Goal: Task Accomplishment & Management: Complete application form

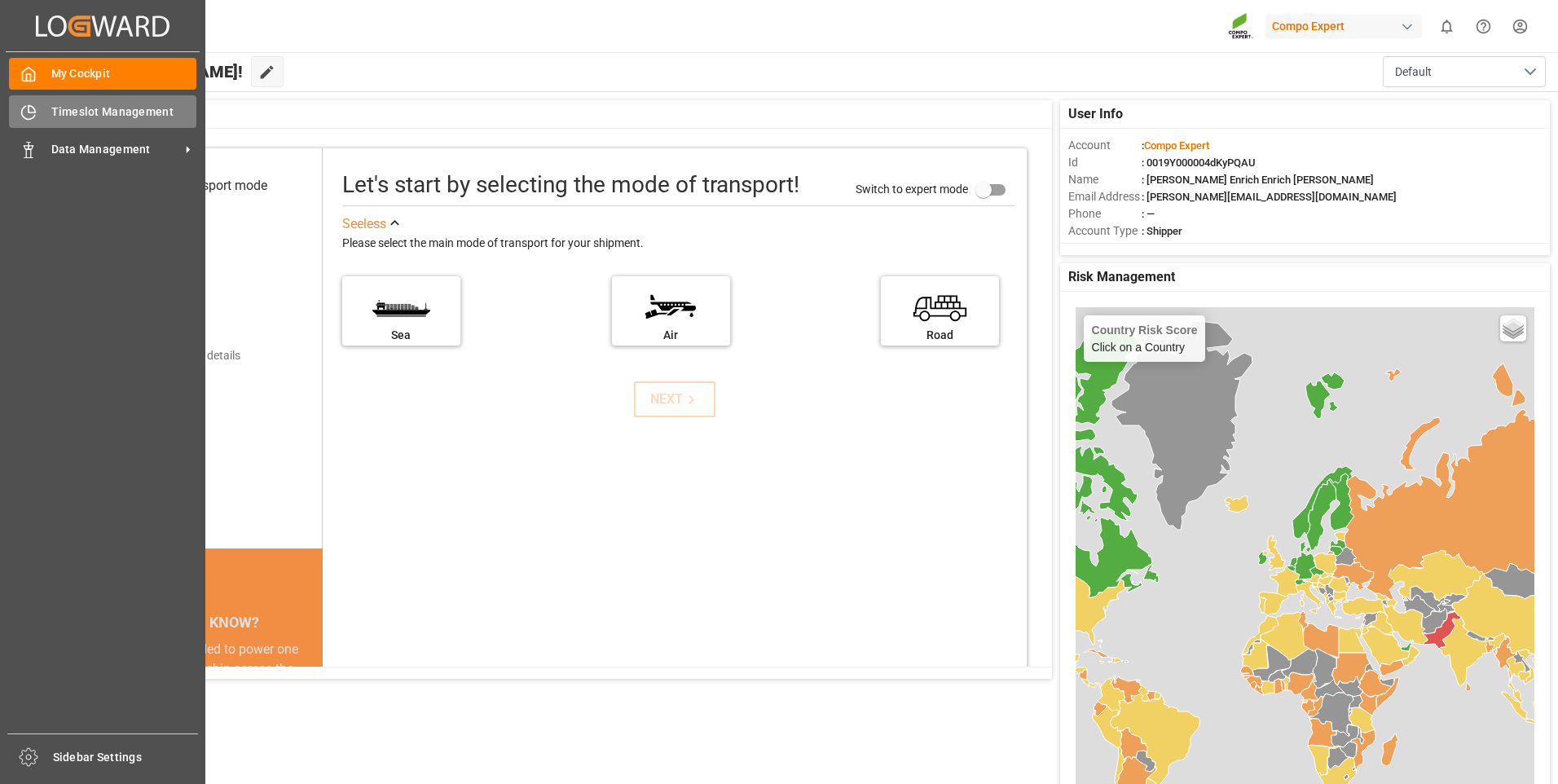
click at [115, 103] on span "Timeslot Management" at bounding box center [124, 112] width 145 height 17
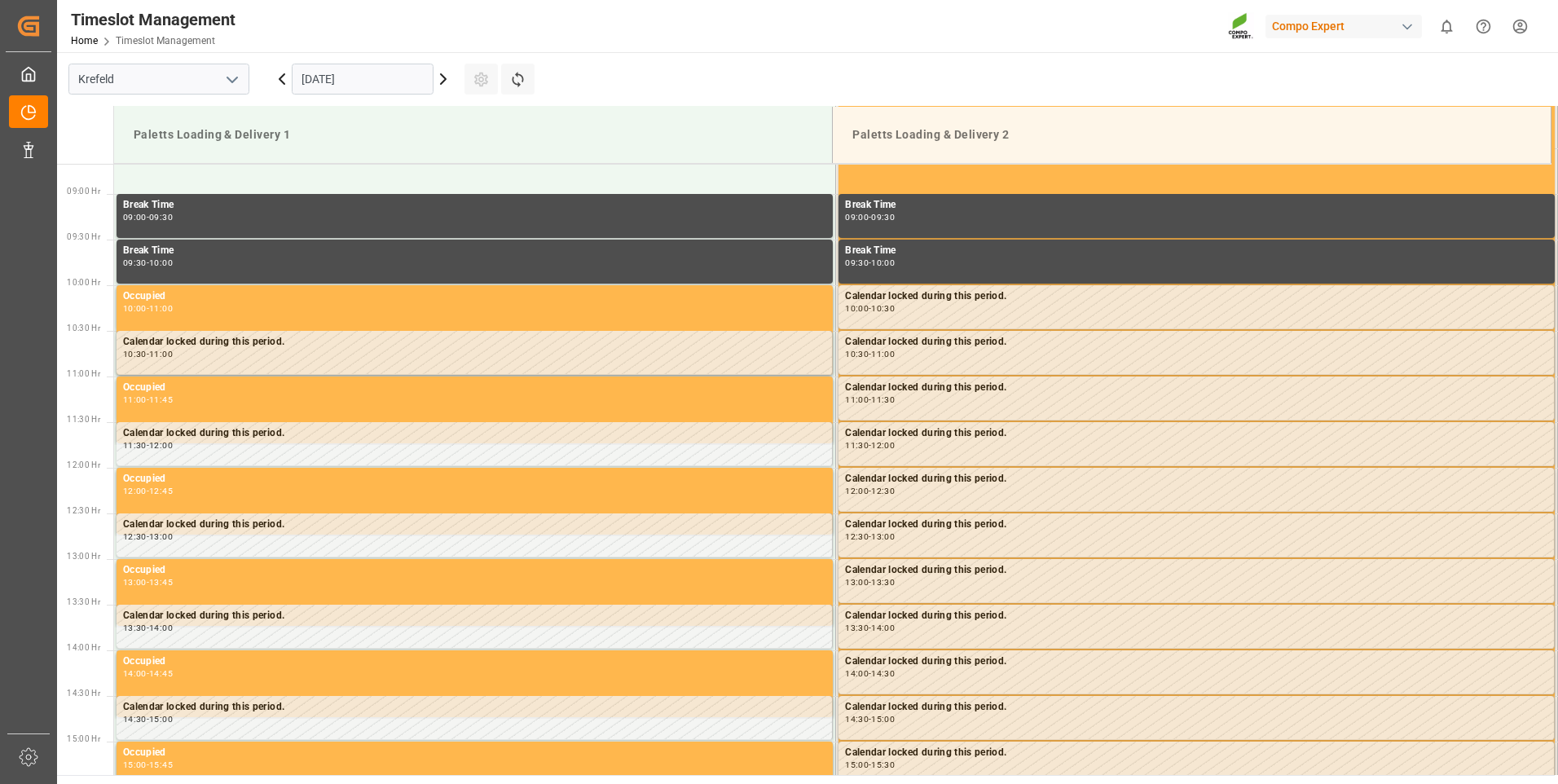
scroll to position [811, 0]
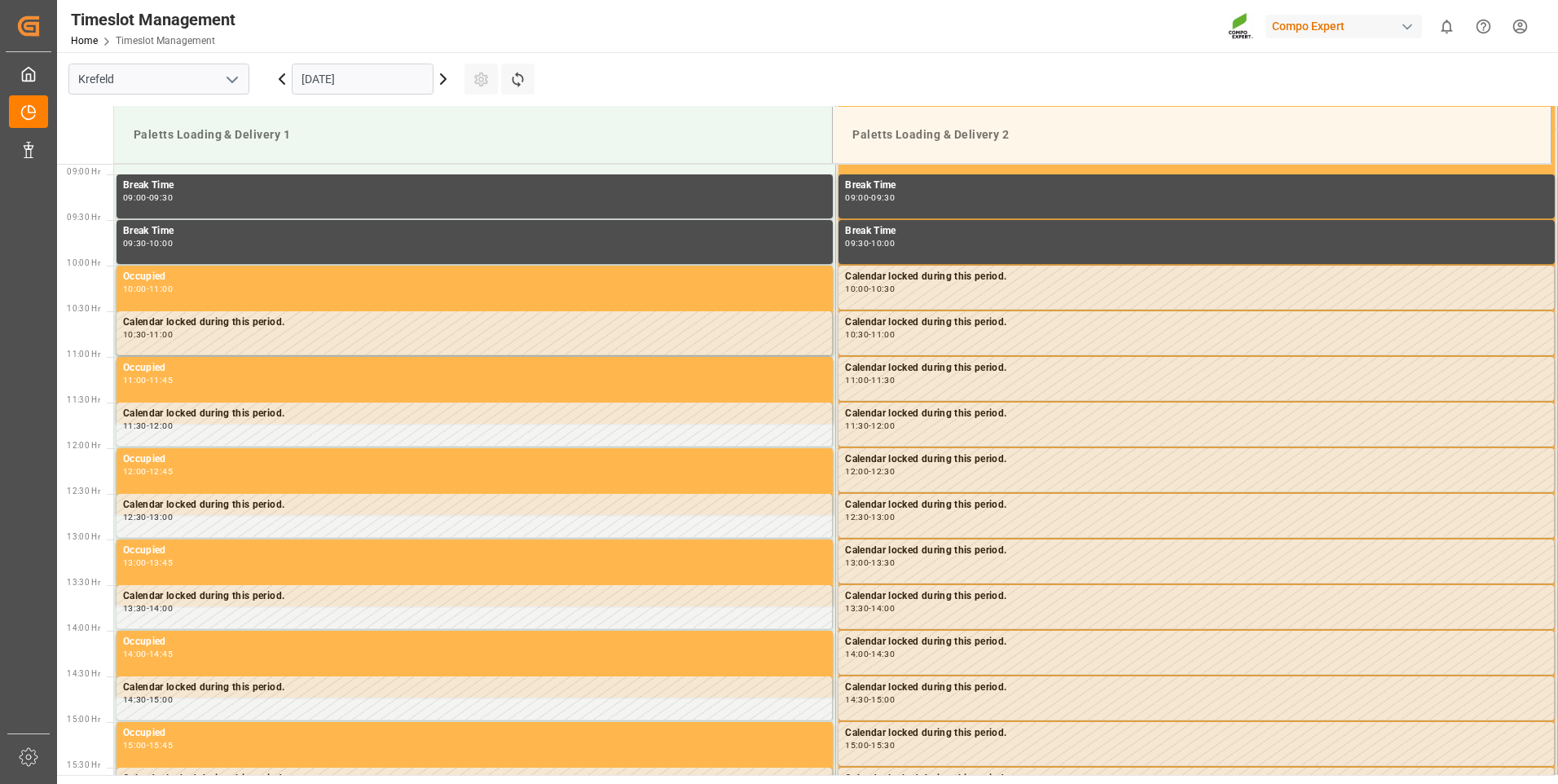
click at [446, 79] on icon at bounding box center [443, 79] width 5 height 10
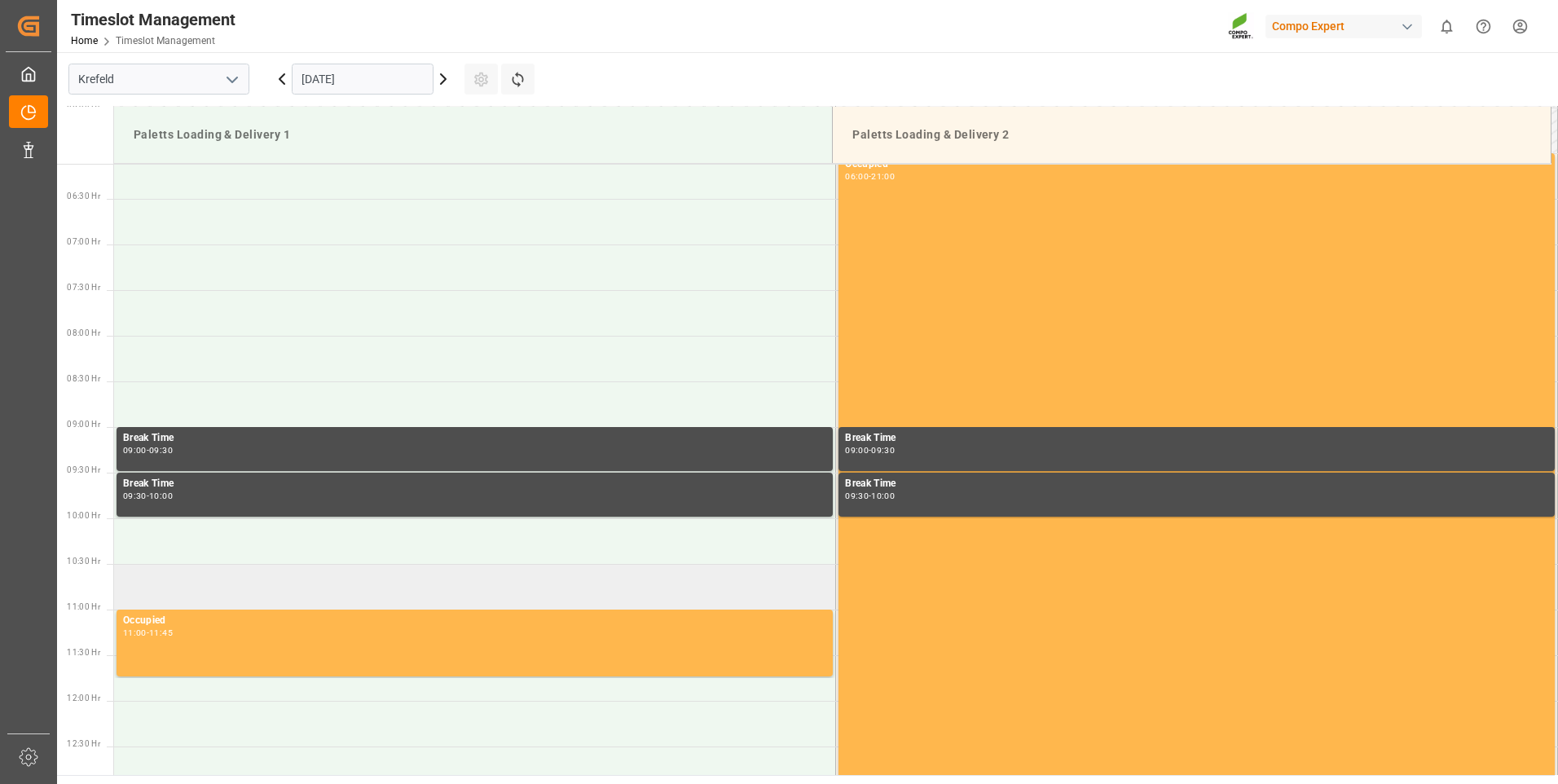
scroll to position [485, 0]
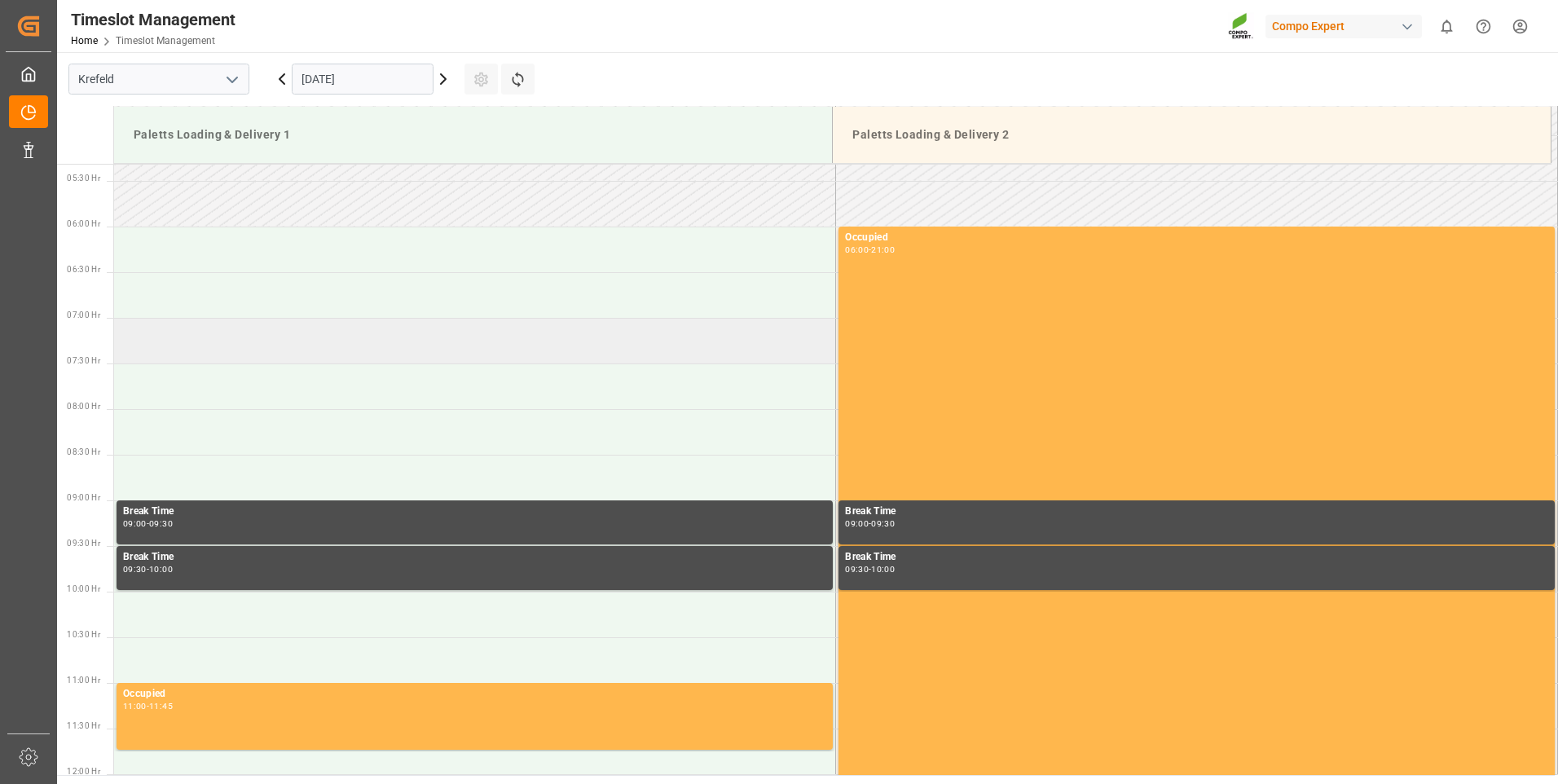
click at [243, 349] on td at bounding box center [475, 340] width 722 height 46
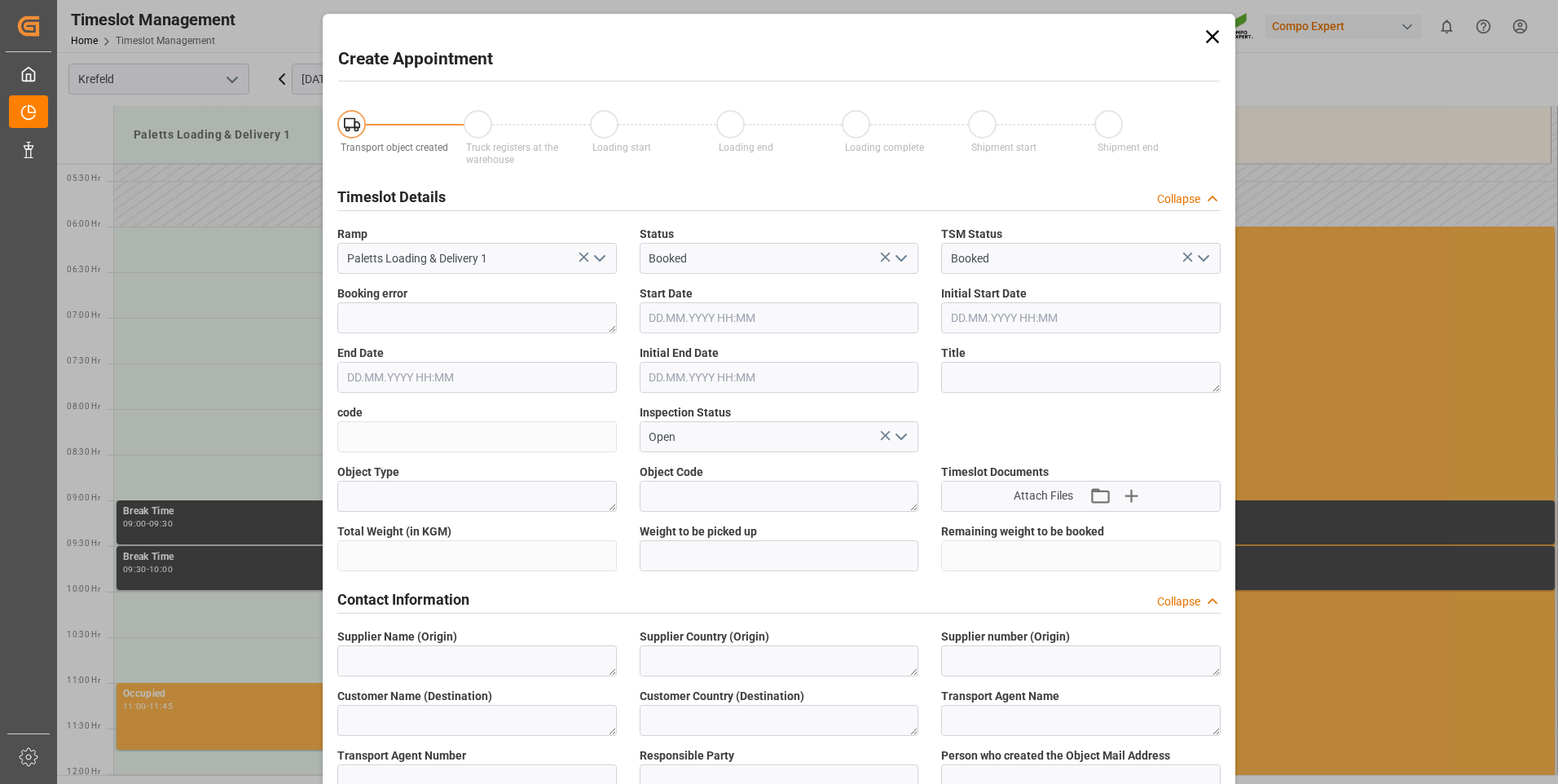
type input "17.09.2025 07:00"
type input "17.09.2025 07:30"
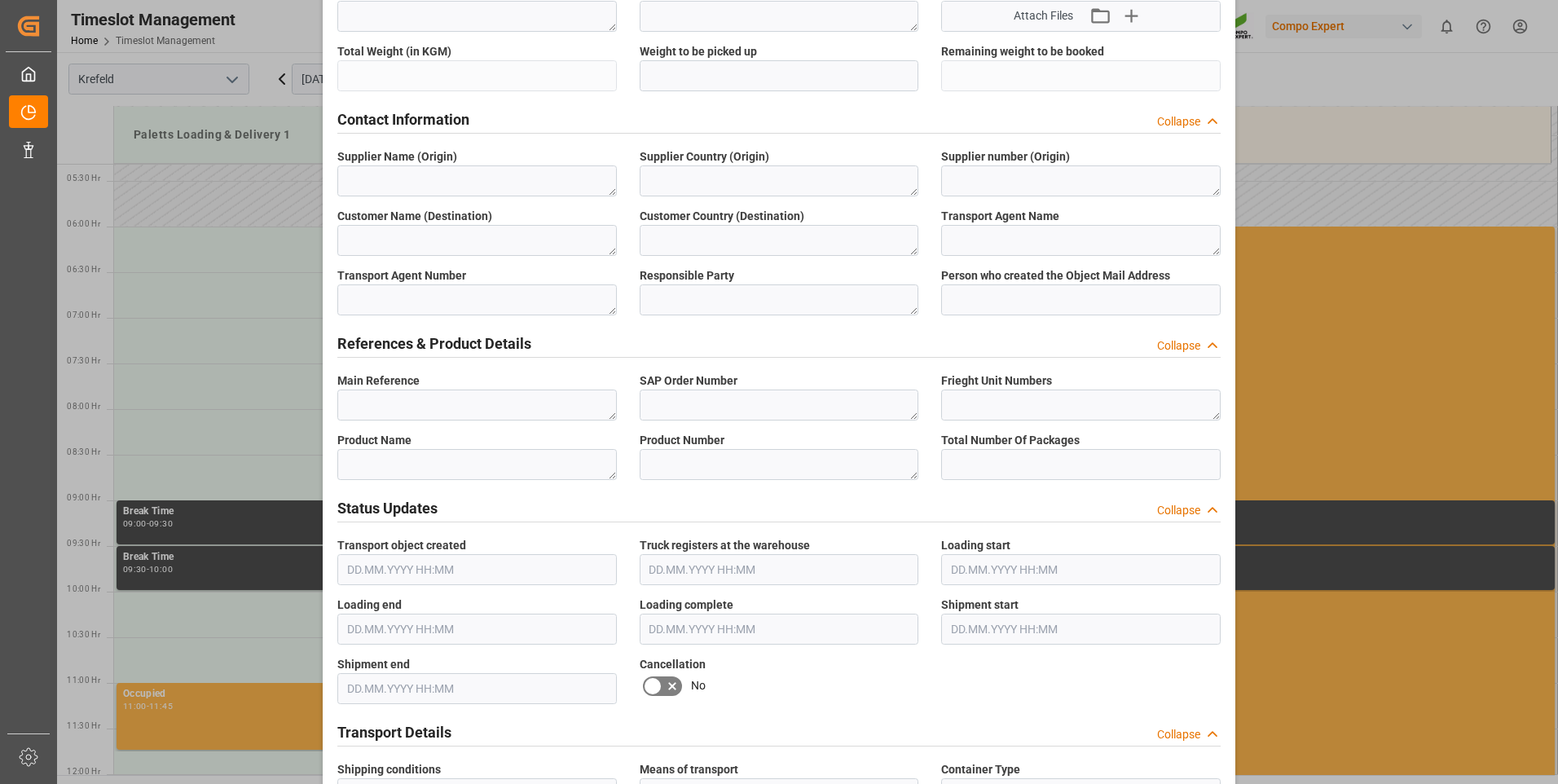
scroll to position [489, 0]
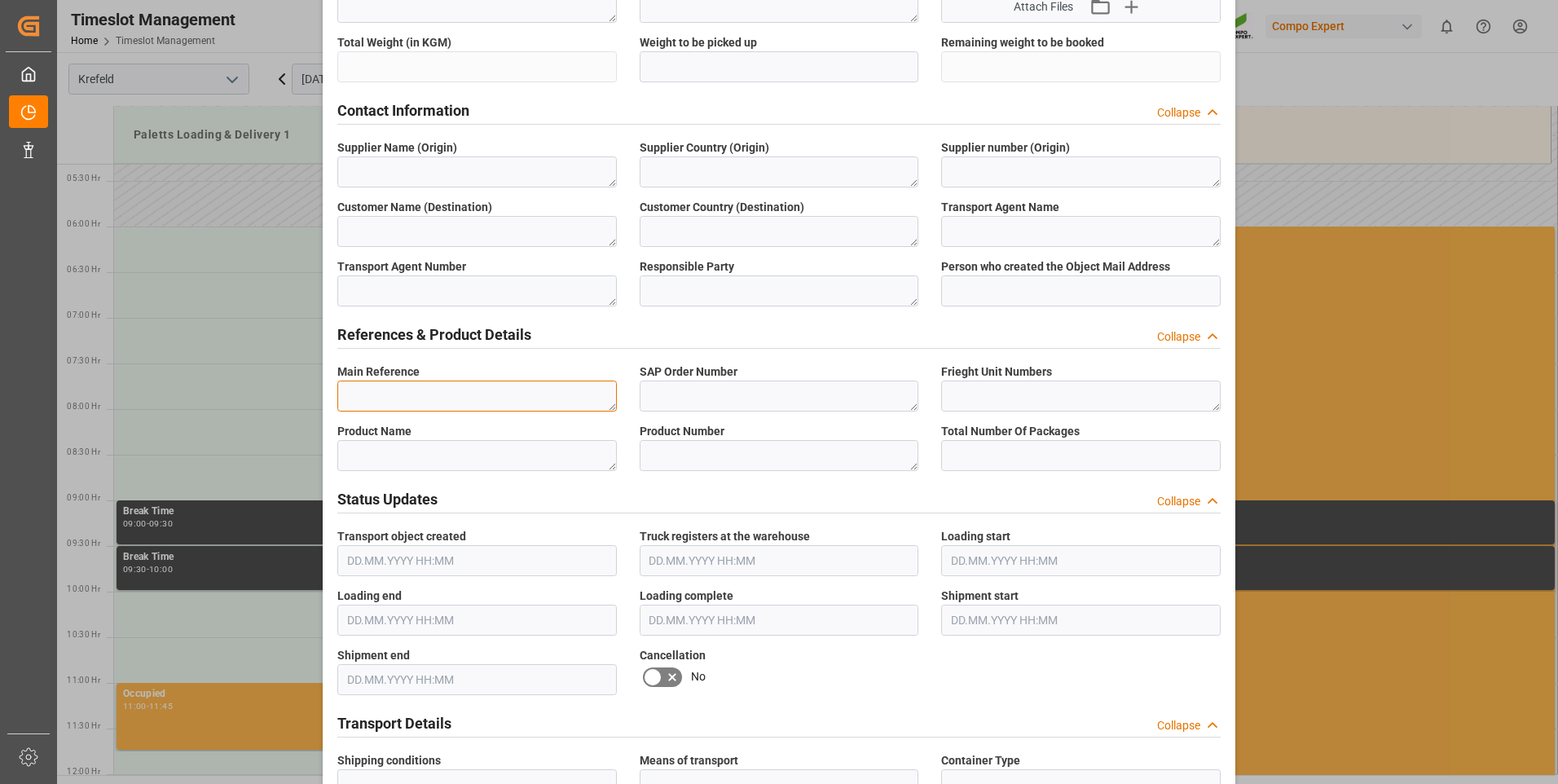
click at [458, 398] on textarea at bounding box center [477, 396] width 279 height 31
drag, startPoint x: 424, startPoint y: 391, endPoint x: 314, endPoint y: 400, distance: 110.4
click at [314, 400] on div "Create Appointment Transport object created Truck registers at the warehouse Lo…" at bounding box center [779, 392] width 1558 height 784
type textarea "6100002051"
click at [700, 383] on textarea at bounding box center [779, 396] width 279 height 31
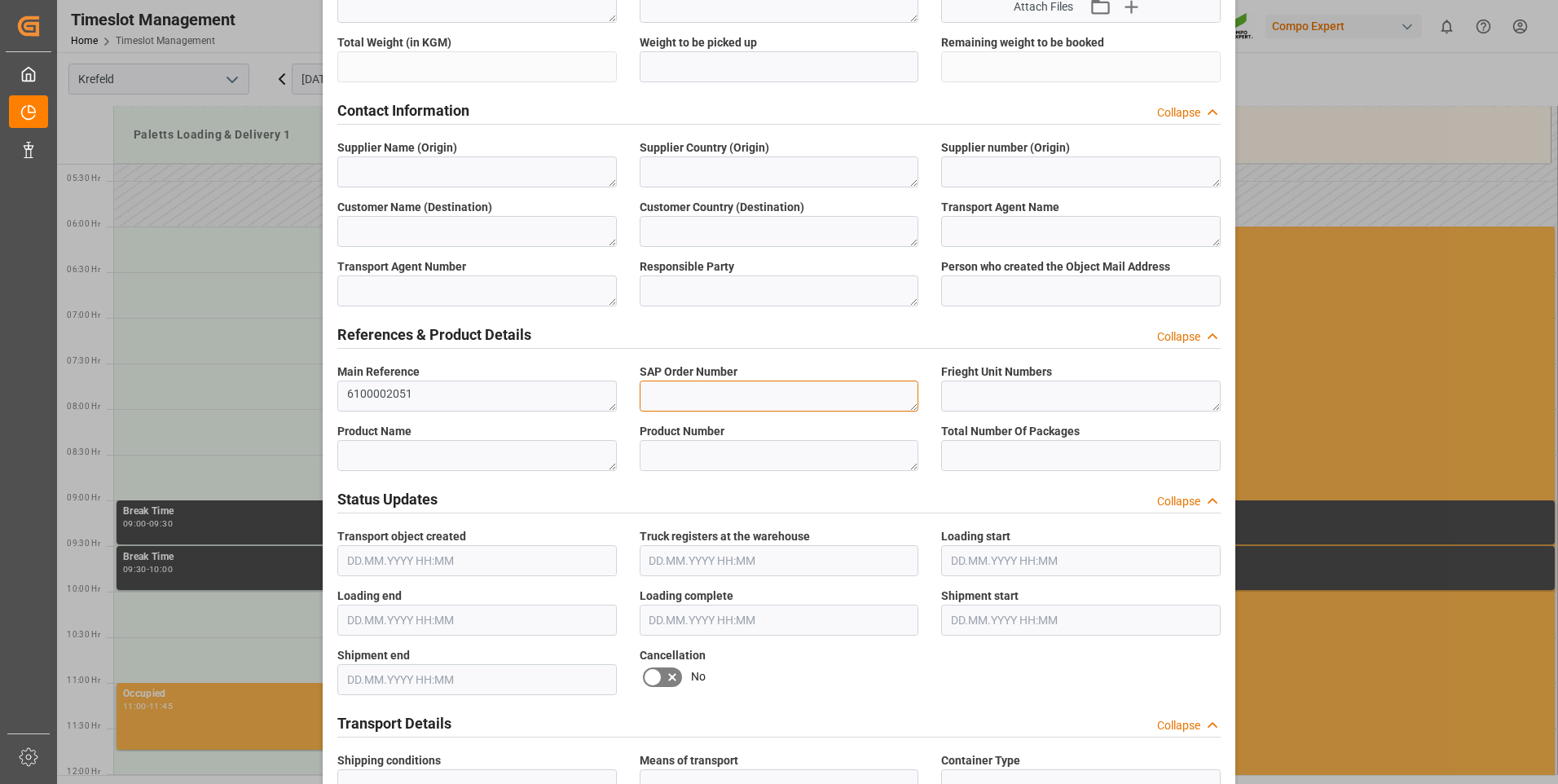
paste textarea "6100002051"
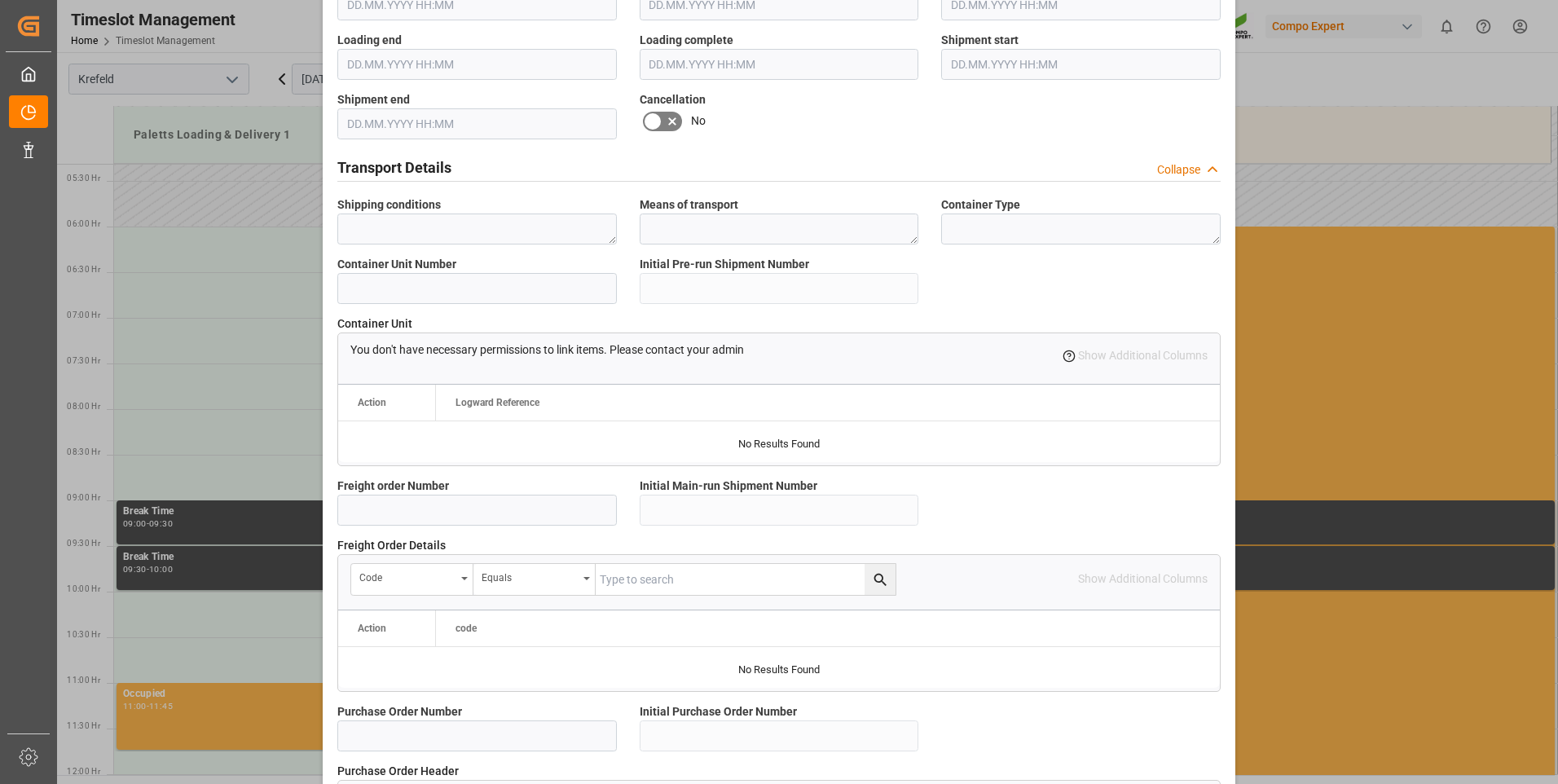
scroll to position [1059, 0]
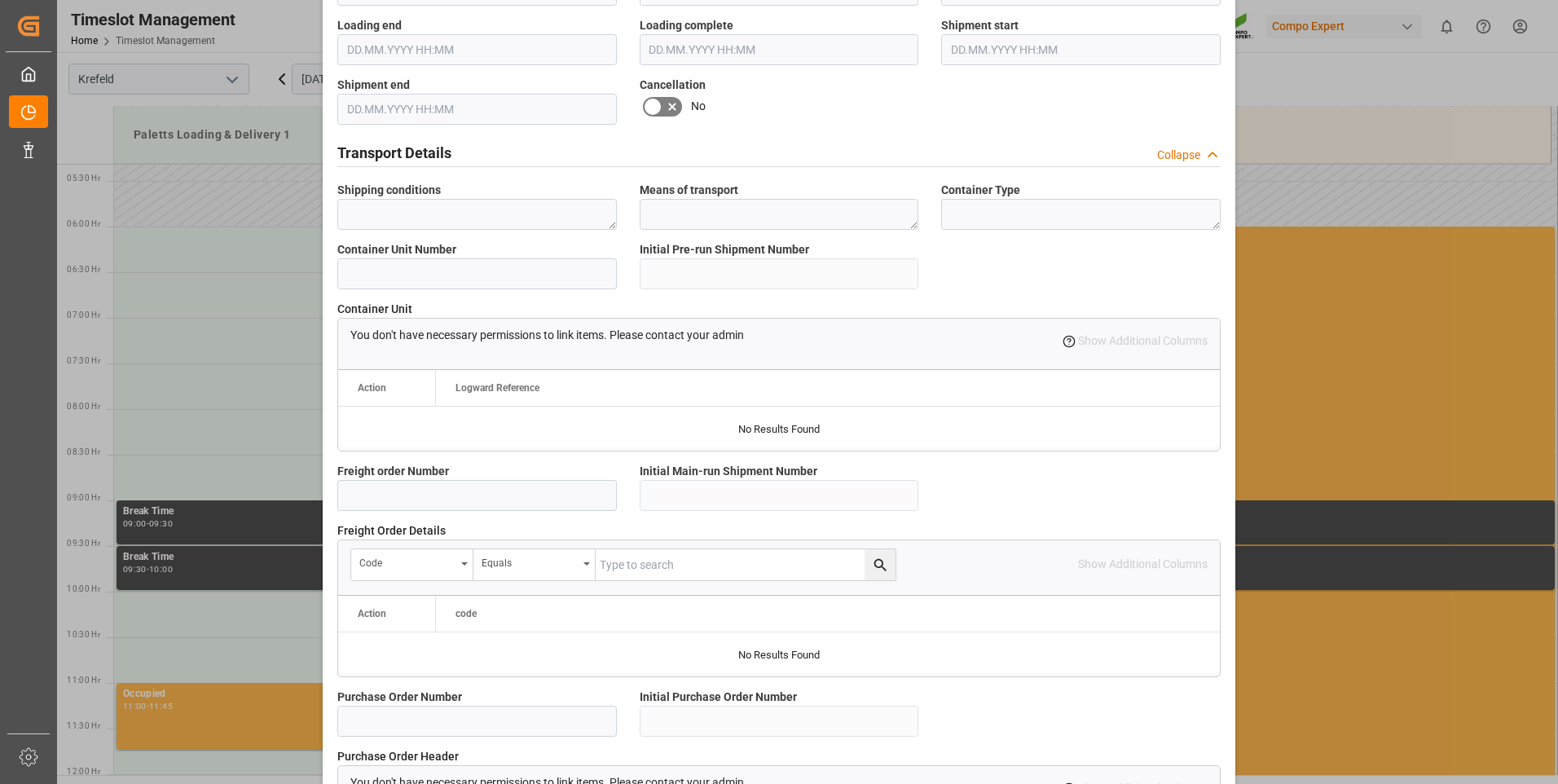
type textarea "6100002051"
click at [466, 494] on input at bounding box center [477, 496] width 279 height 31
paste input "6100002051"
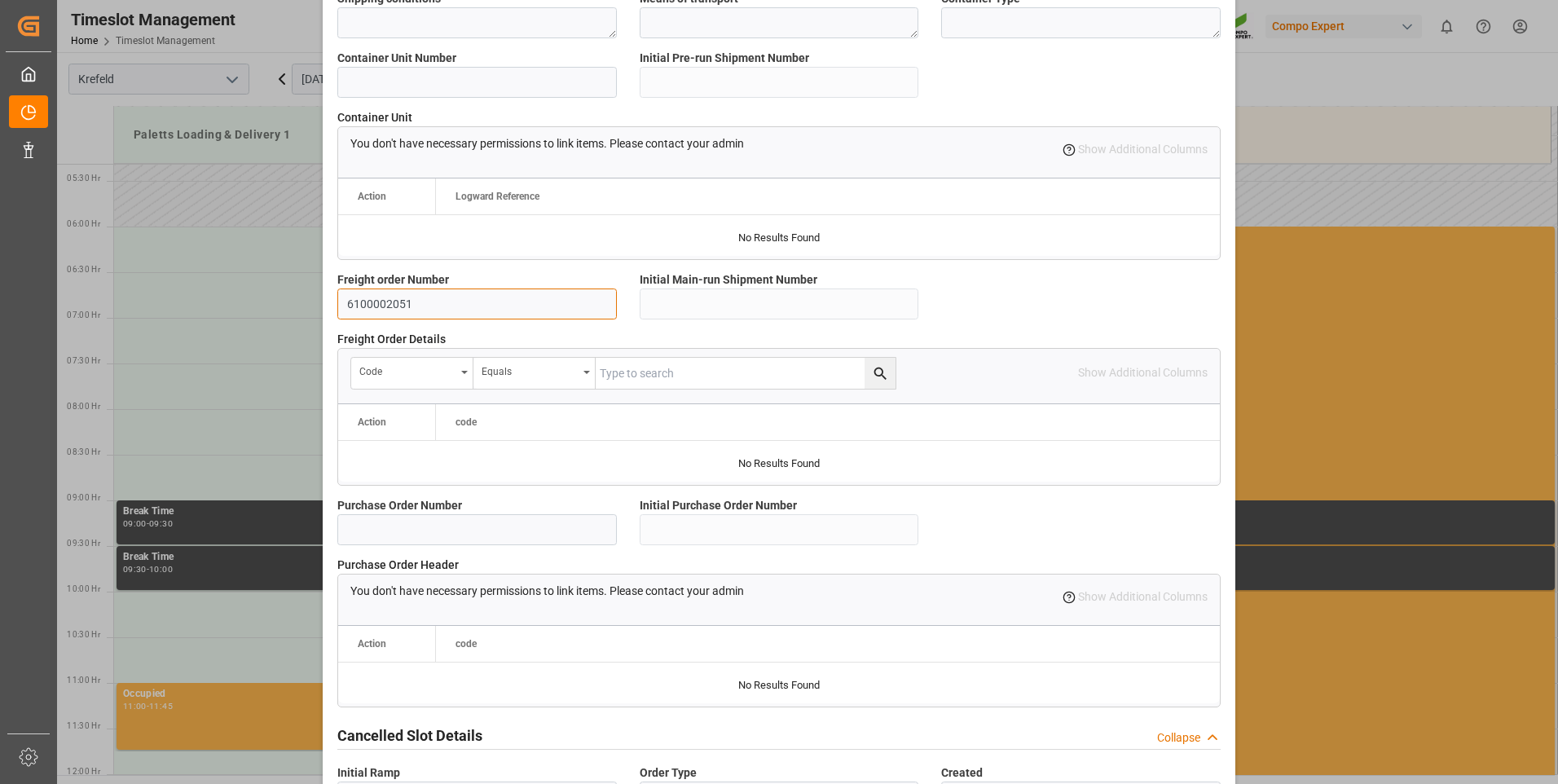
scroll to position [1360, 0]
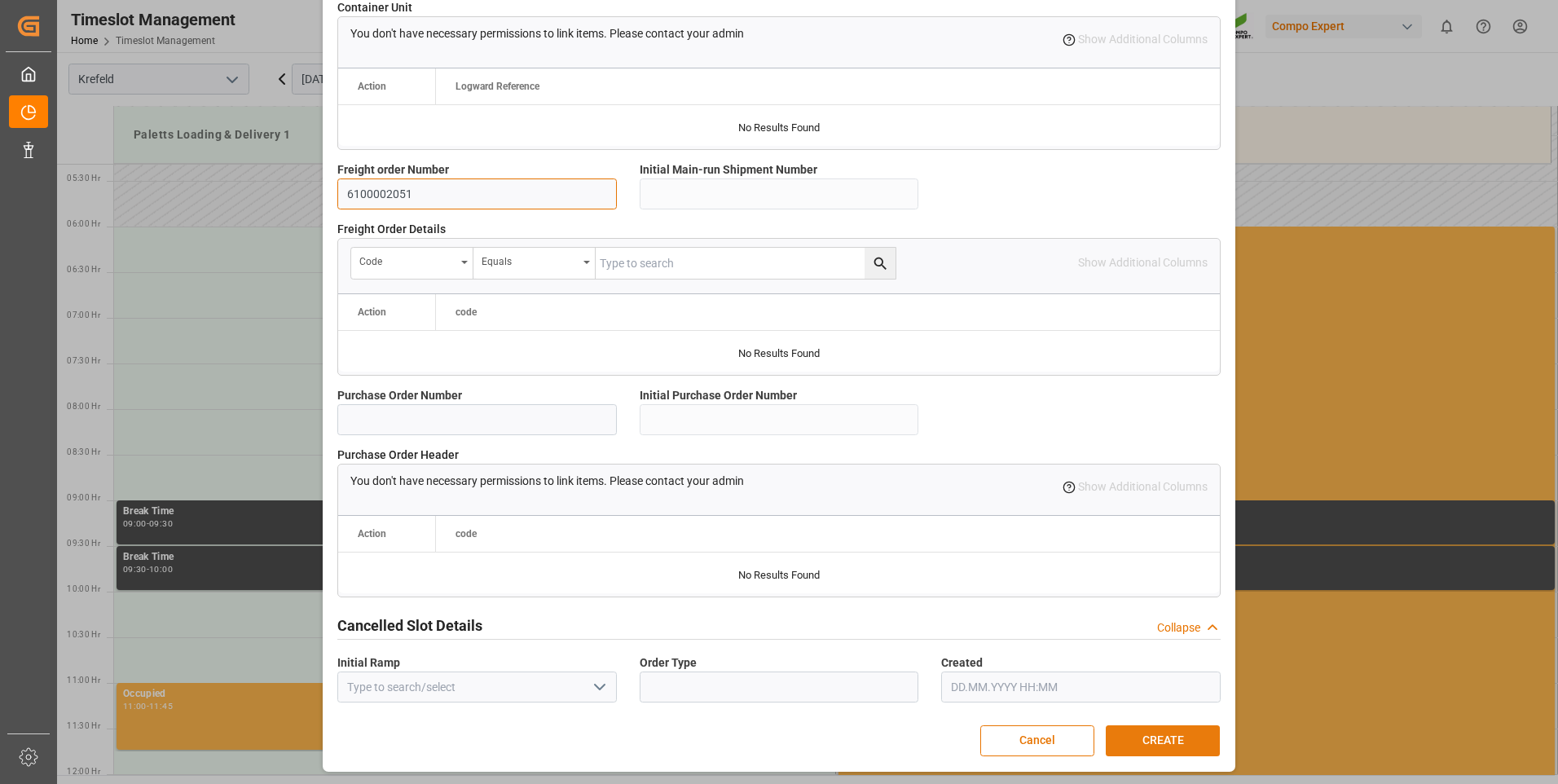
type input "6100002051"
click at [1127, 743] on button "CREATE" at bounding box center [1163, 741] width 114 height 31
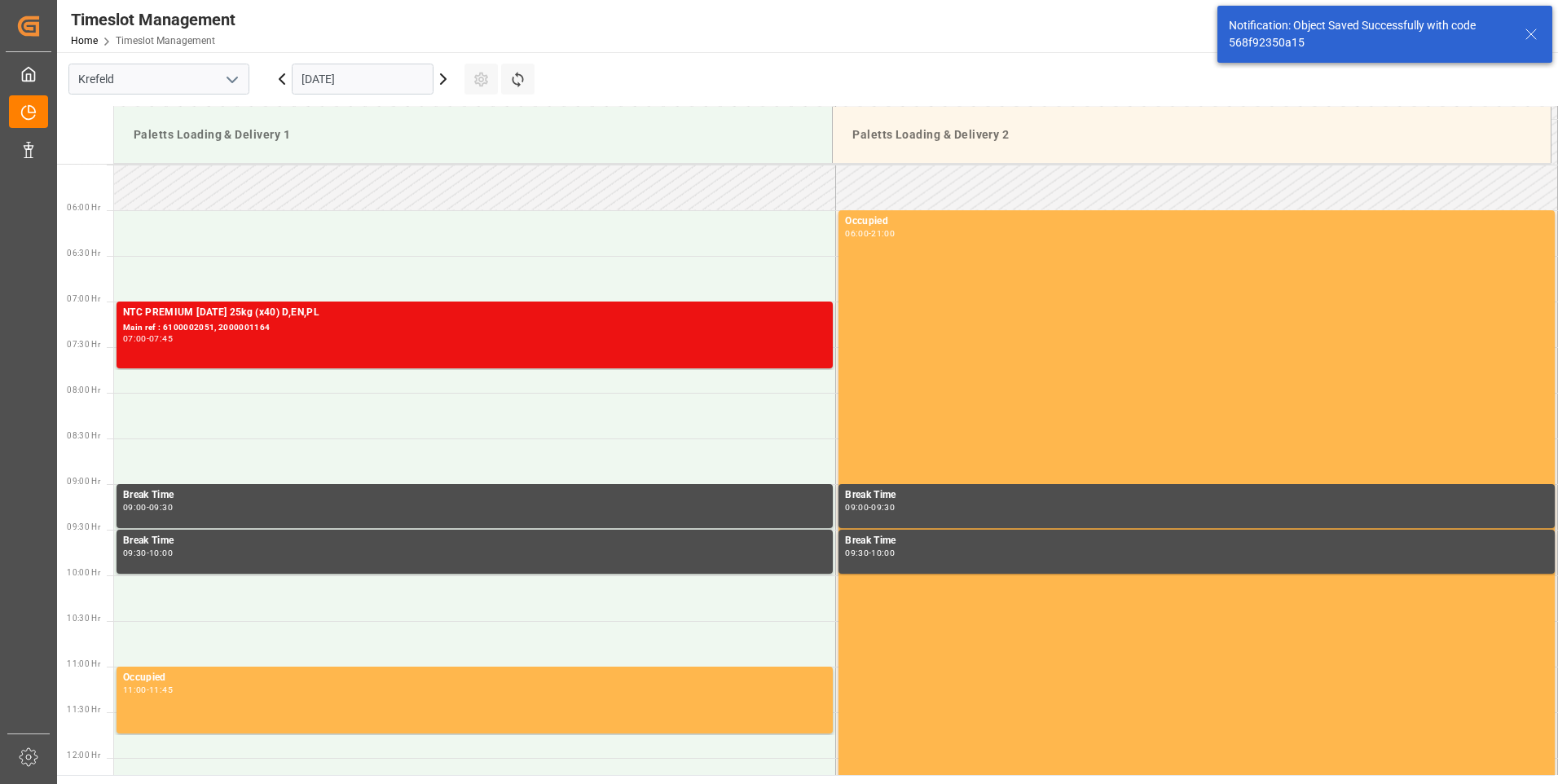
scroll to position [537, 0]
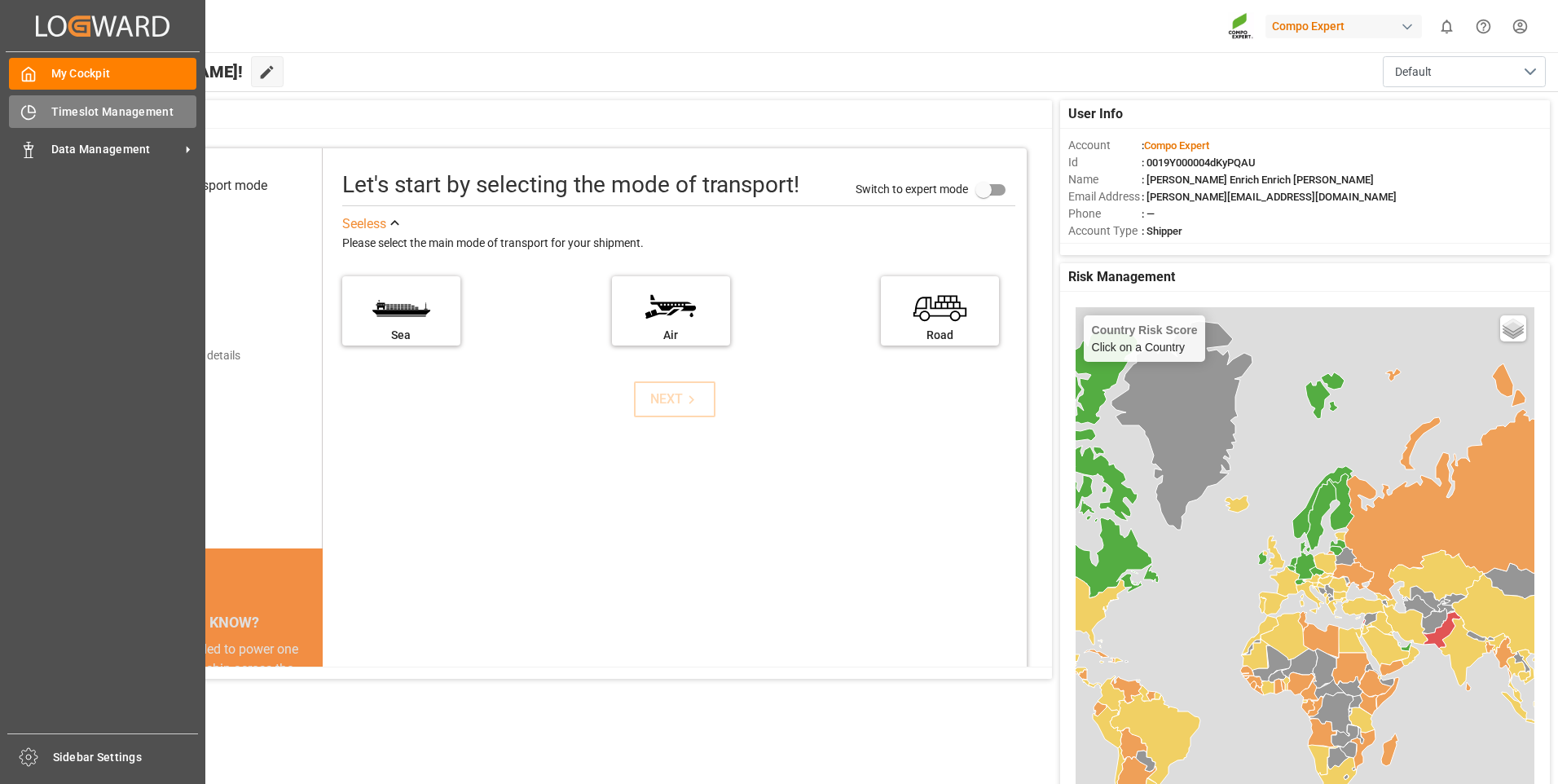
click at [22, 109] on icon at bounding box center [28, 113] width 13 height 13
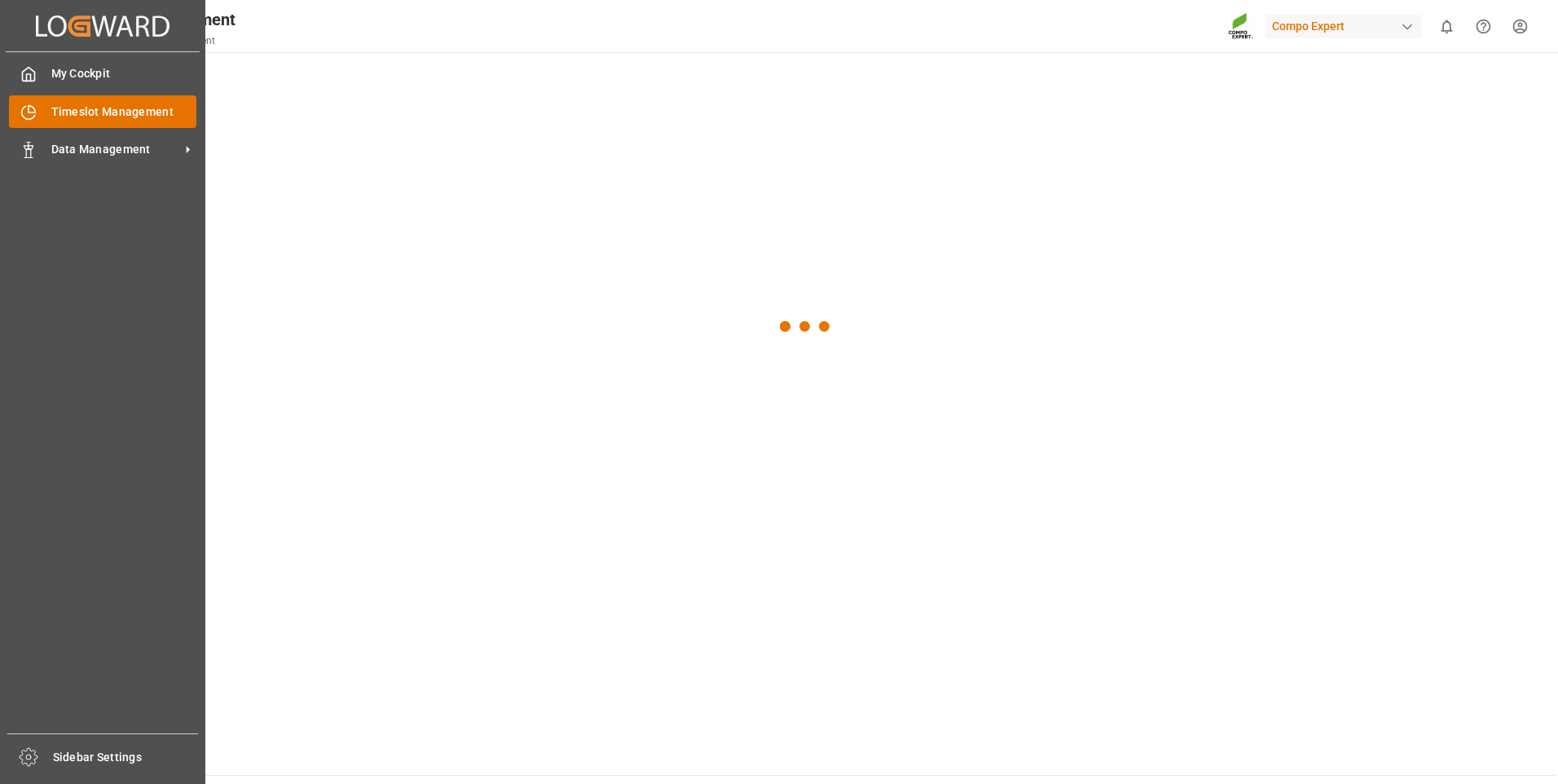
click at [86, 102] on div "Timeslot Management Timeslot Management" at bounding box center [102, 111] width 188 height 32
